Goal: Find specific page/section: Find specific page/section

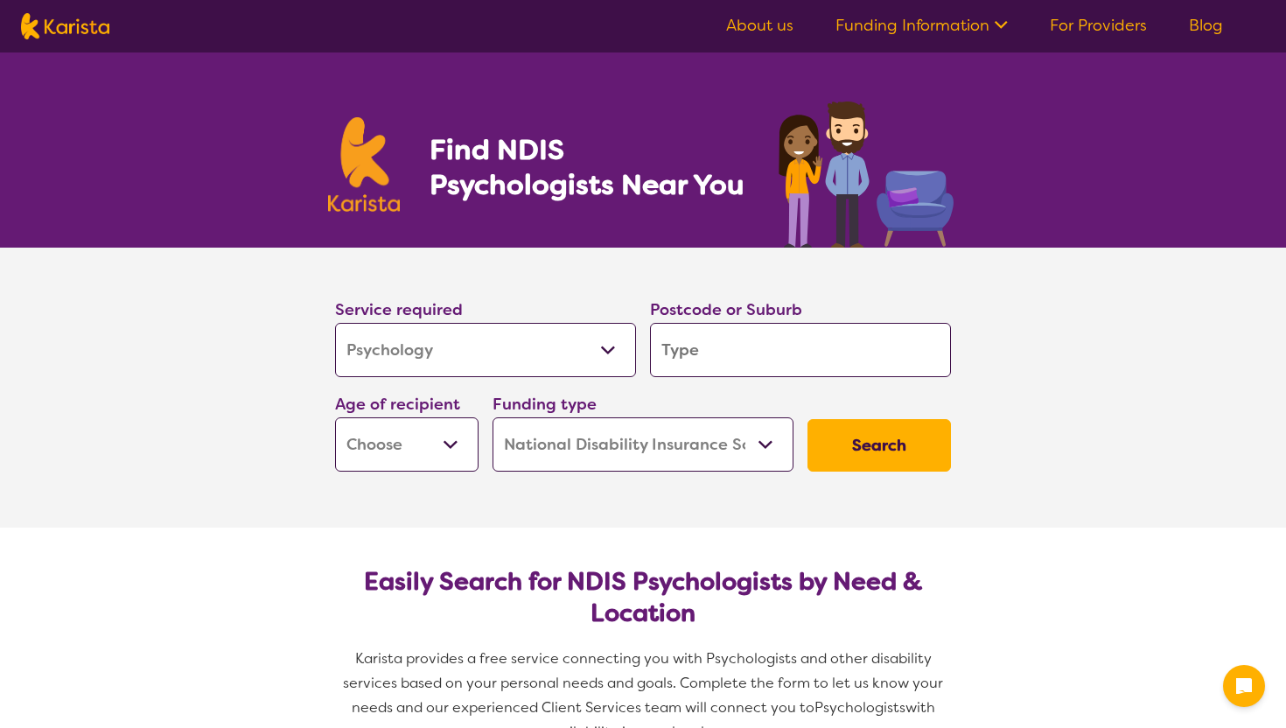
select select "Psychology"
select select "NDIS"
select select "Psychology"
select select "NDIS"
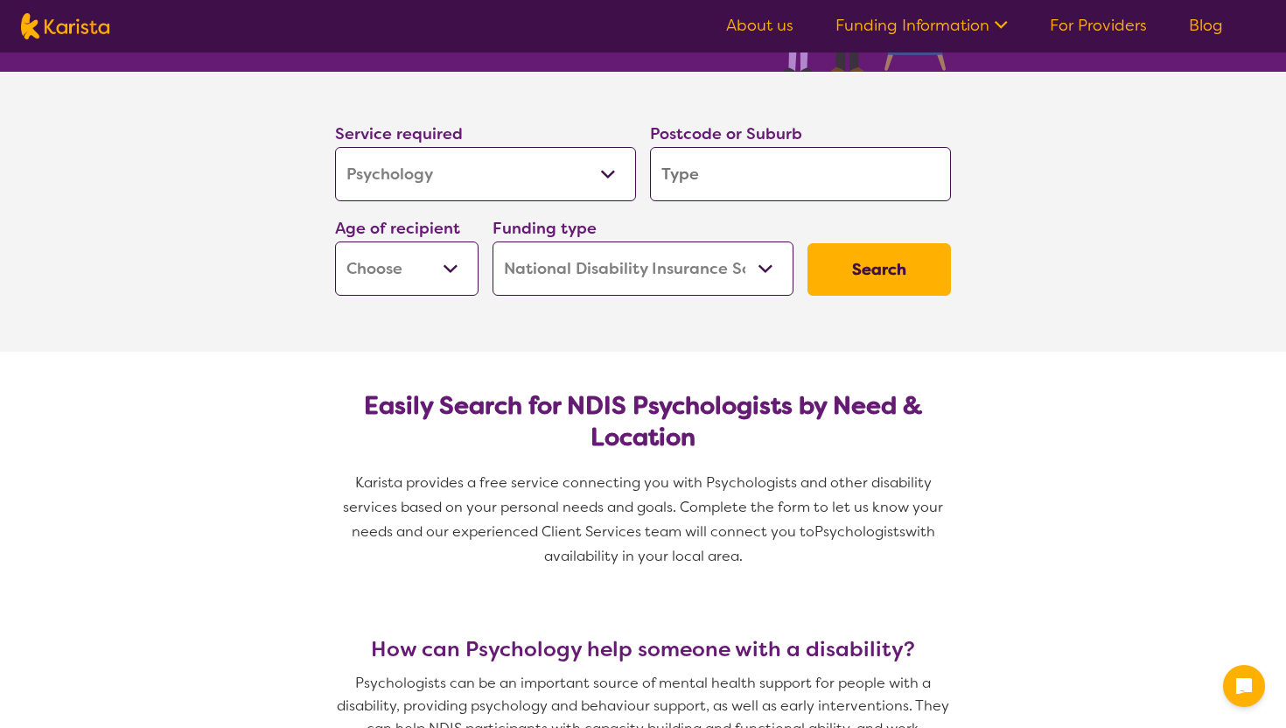
scroll to position [84, 0]
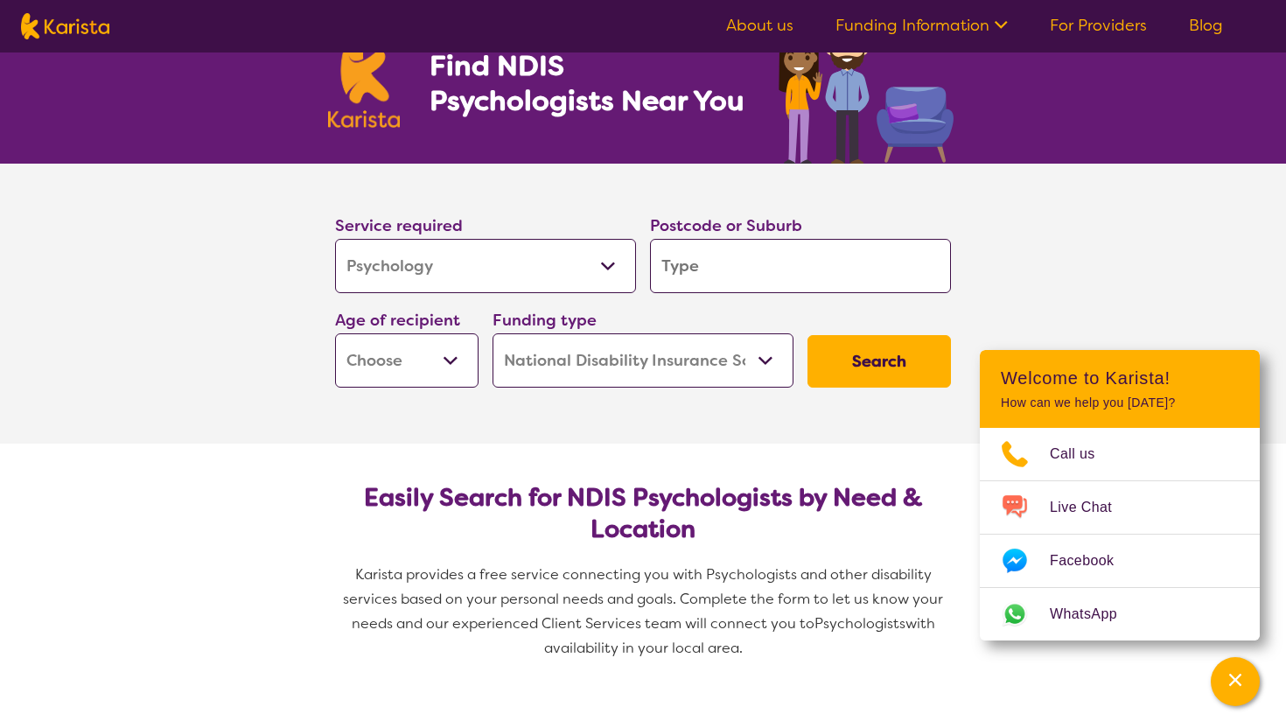
click at [761, 272] on input "search" at bounding box center [800, 266] width 301 height 54
click at [432, 352] on select "Early Childhood - 0 to 9 Child - 10 to 11 Adolescent - 12 to 17 Adult - 18 to 6…" at bounding box center [406, 360] width 143 height 54
click at [766, 362] on select "Home Care Package (HCP) National Disability Insurance Scheme (NDIS) I don't know" at bounding box center [643, 360] width 301 height 54
click at [493, 333] on select "Home Care Package (HCP) National Disability Insurance Scheme (NDIS) I don't know" at bounding box center [643, 360] width 301 height 54
click at [758, 244] on input "search" at bounding box center [800, 266] width 301 height 54
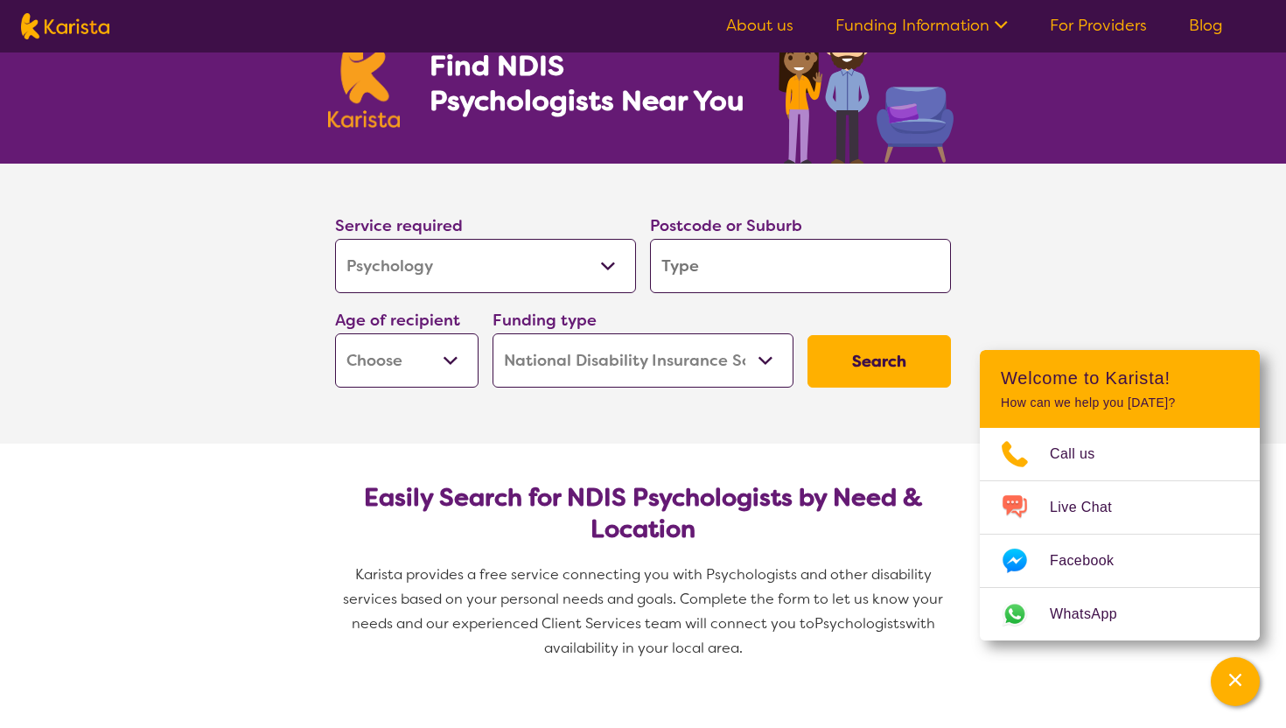
click at [479, 251] on select "Allied Health Assistant Assessment (ADHD or Autism) Behaviour support Counselli…" at bounding box center [485, 266] width 301 height 54
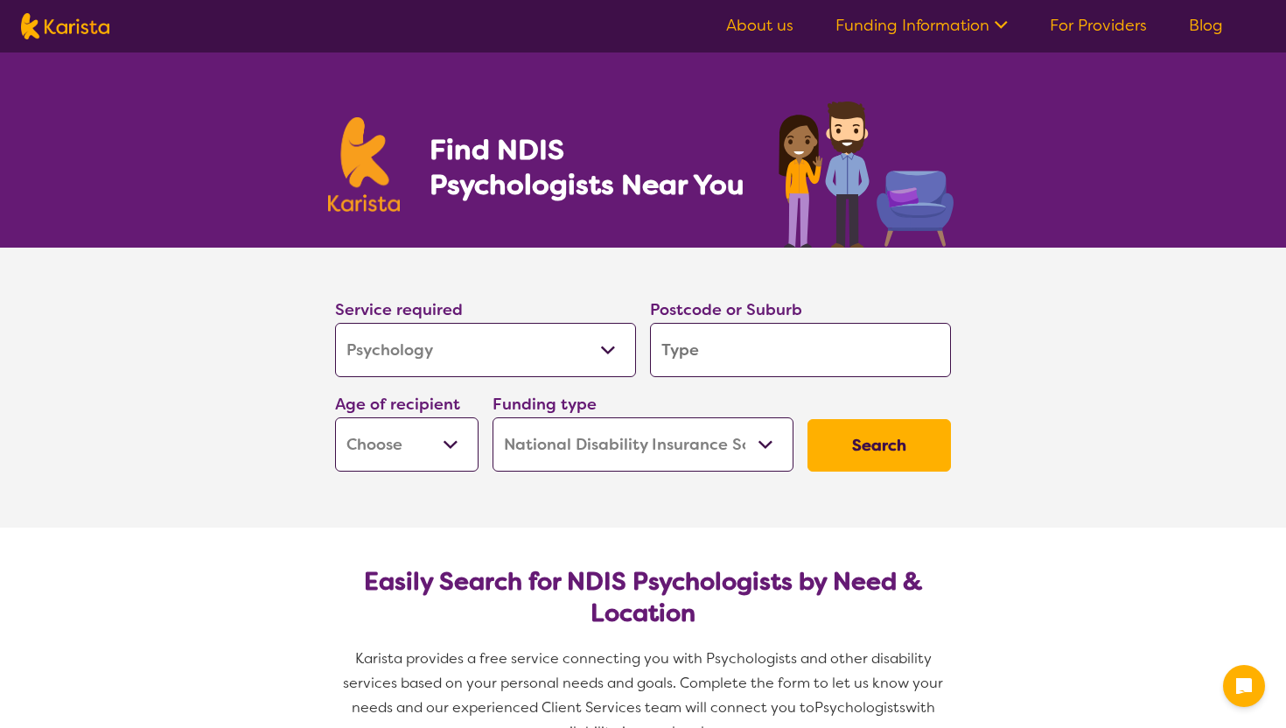
select select "Psychology"
select select "NDIS"
select select "Psychology"
select select "NDIS"
